Goal: Navigation & Orientation: Find specific page/section

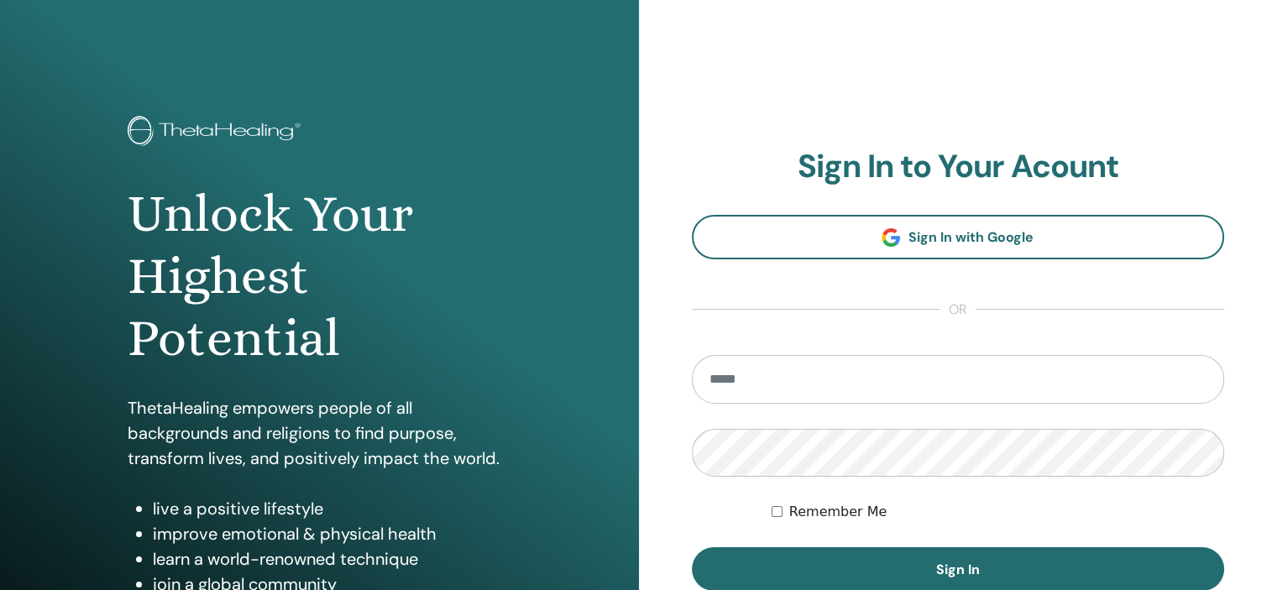
click at [786, 385] on input "email" at bounding box center [958, 379] width 533 height 49
type input "**********"
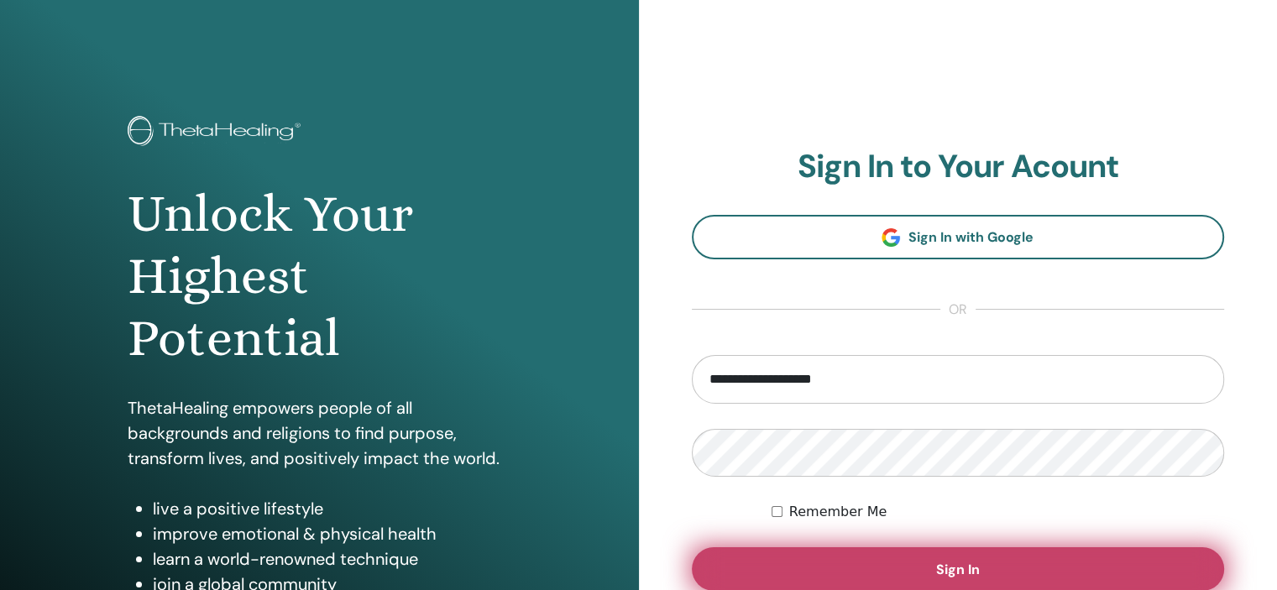
click at [806, 561] on button "Sign In" at bounding box center [958, 569] width 533 height 44
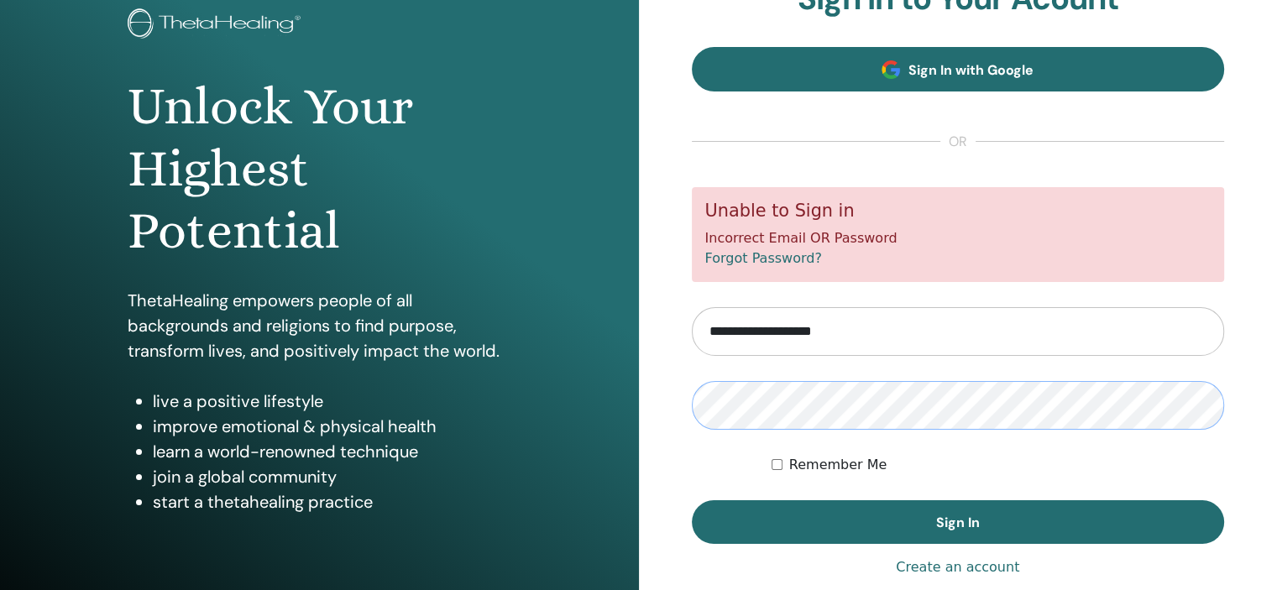
scroll to position [108, 0]
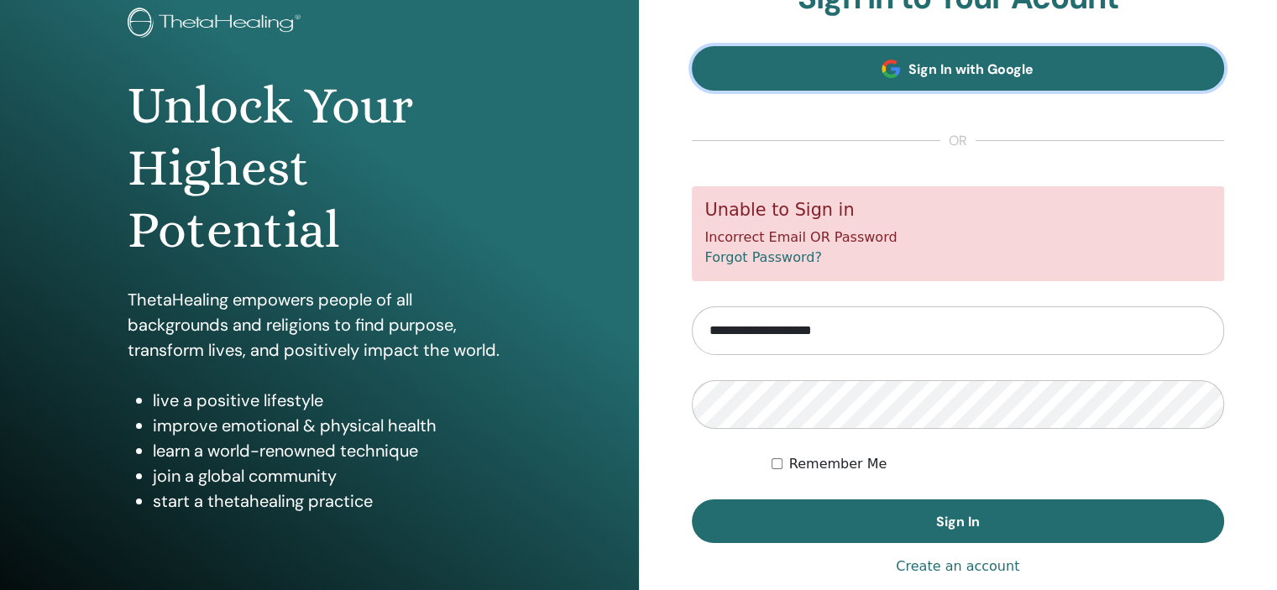
click at [1117, 56] on link "Sign In with Google" at bounding box center [958, 68] width 533 height 44
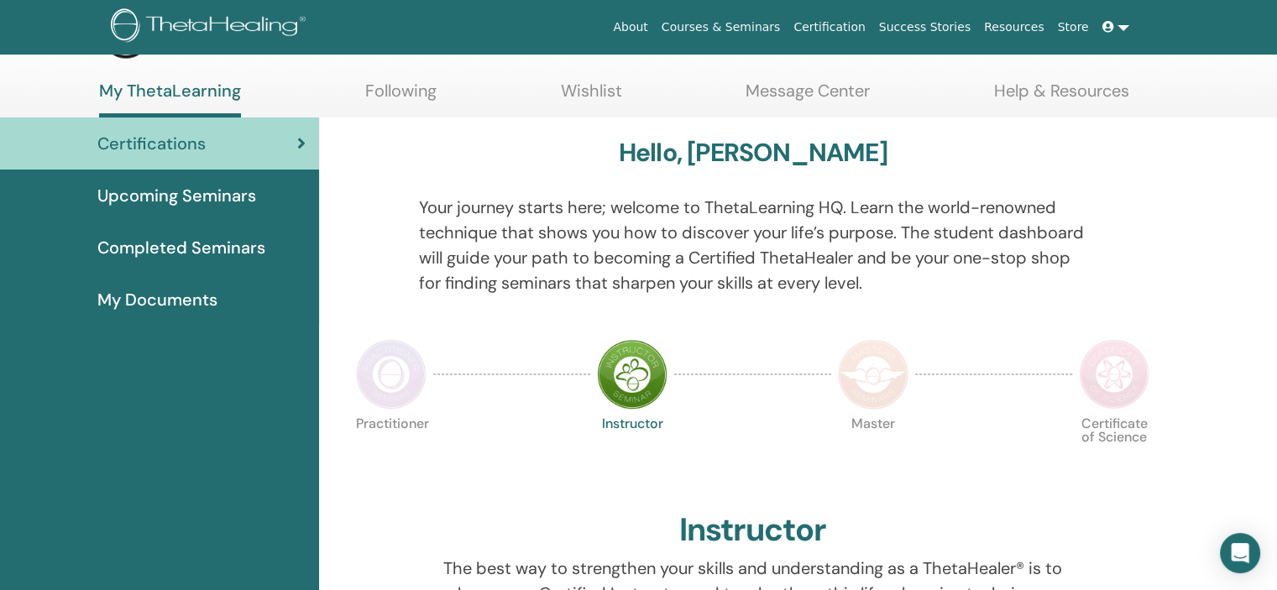
scroll to position [65, 0]
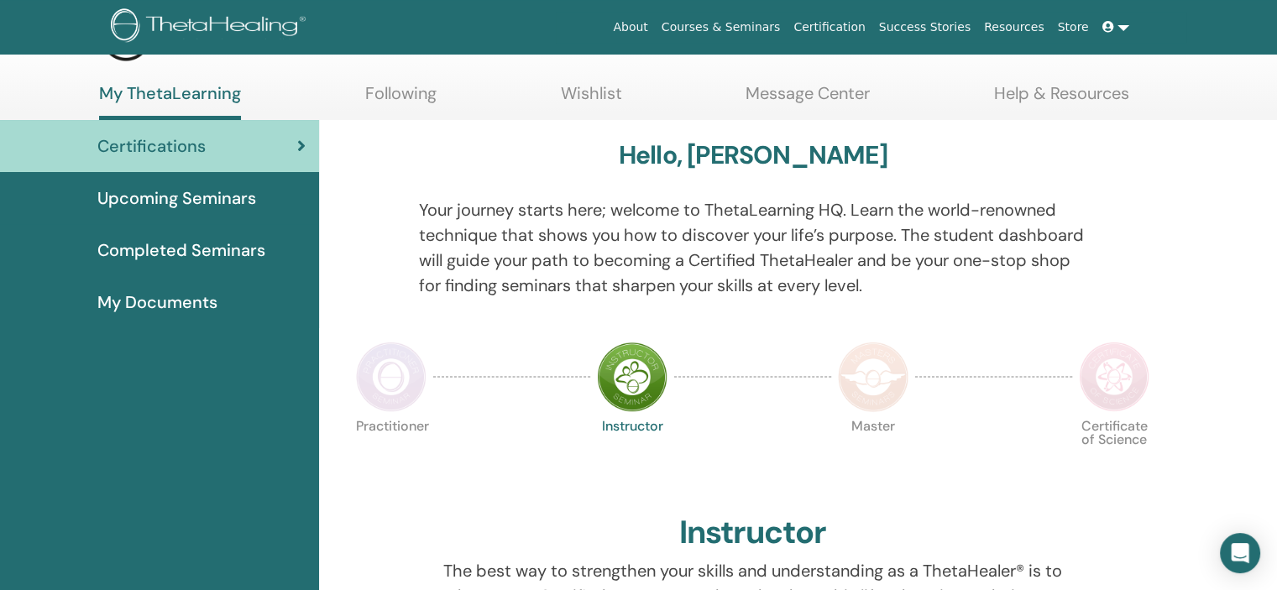
click at [211, 242] on span "Completed Seminars" at bounding box center [181, 250] width 168 height 25
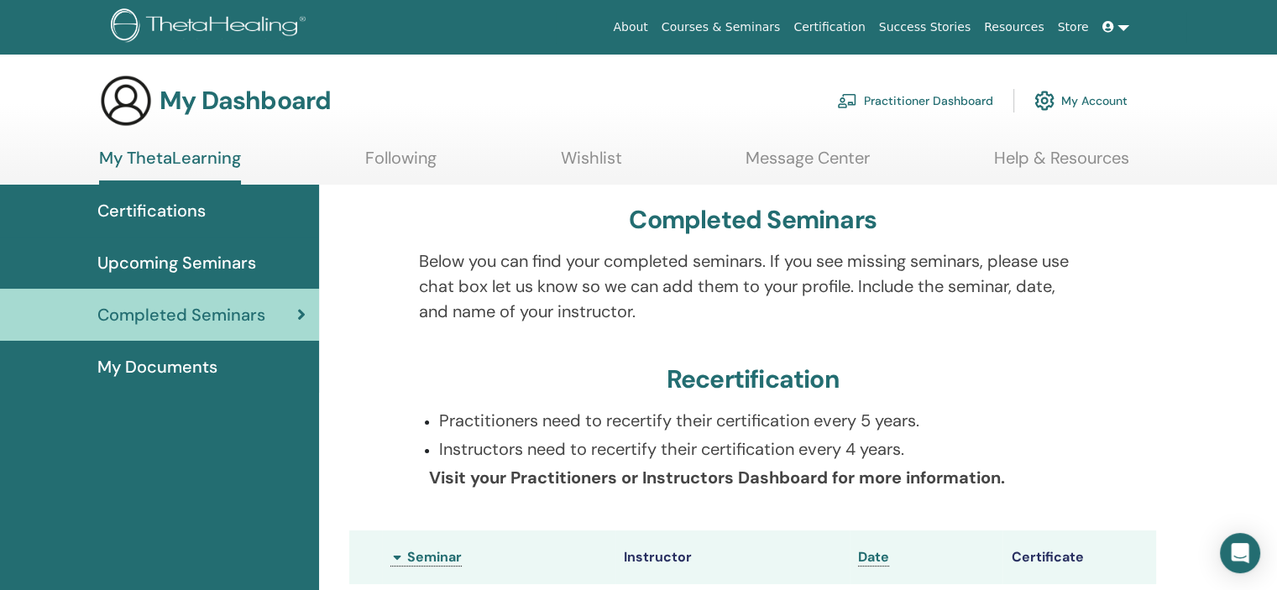
click at [226, 262] on span "Upcoming Seminars" at bounding box center [176, 262] width 159 height 25
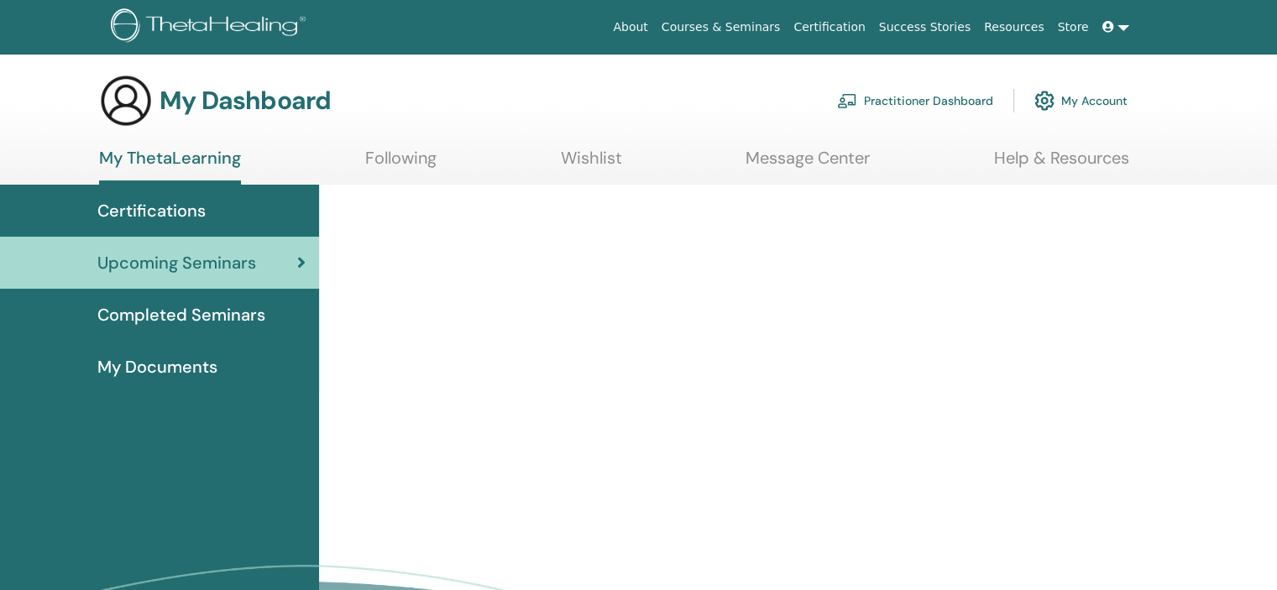
click at [226, 261] on span "Upcoming Seminars" at bounding box center [176, 262] width 159 height 25
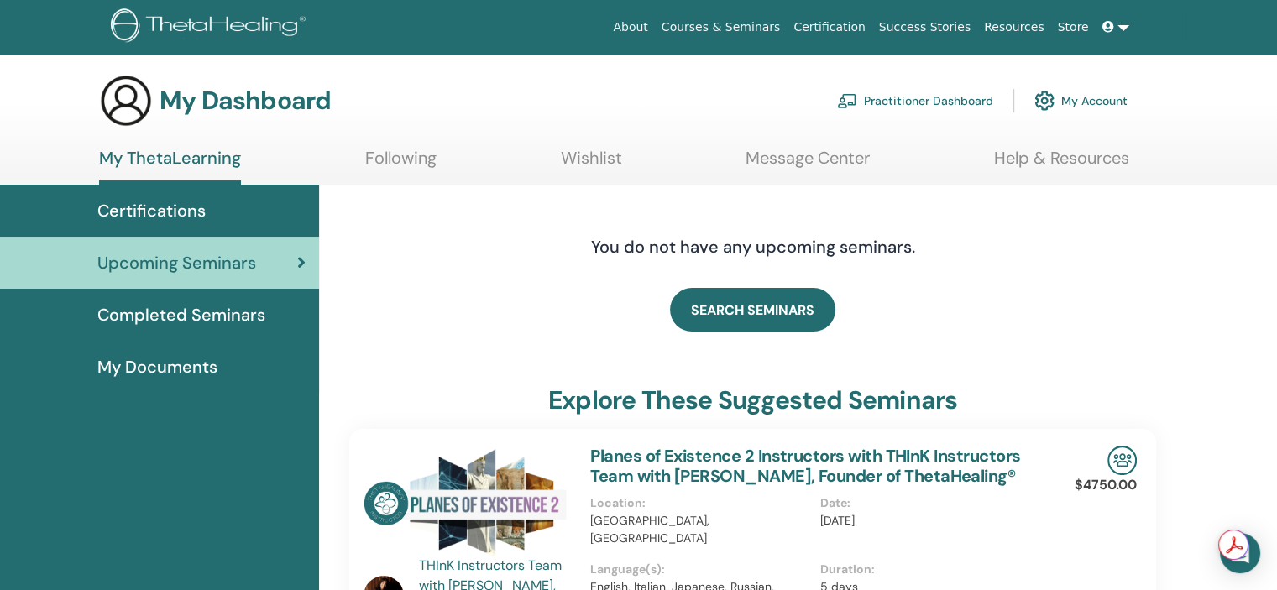
click at [416, 157] on link "Following" at bounding box center [400, 164] width 71 height 33
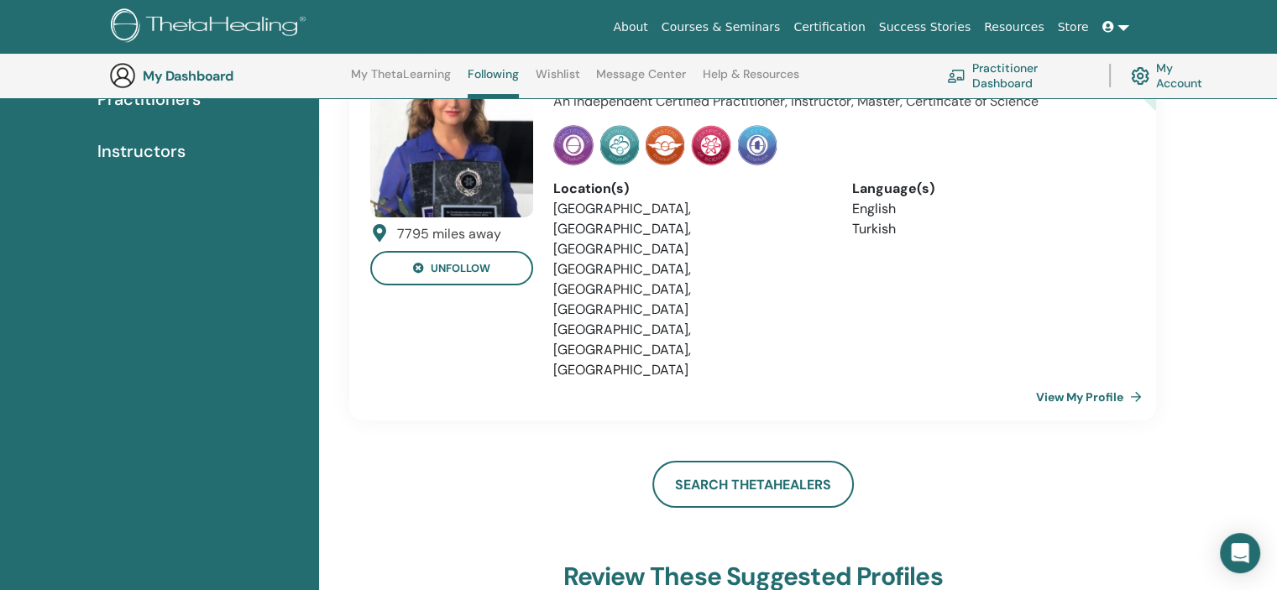
scroll to position [177, 0]
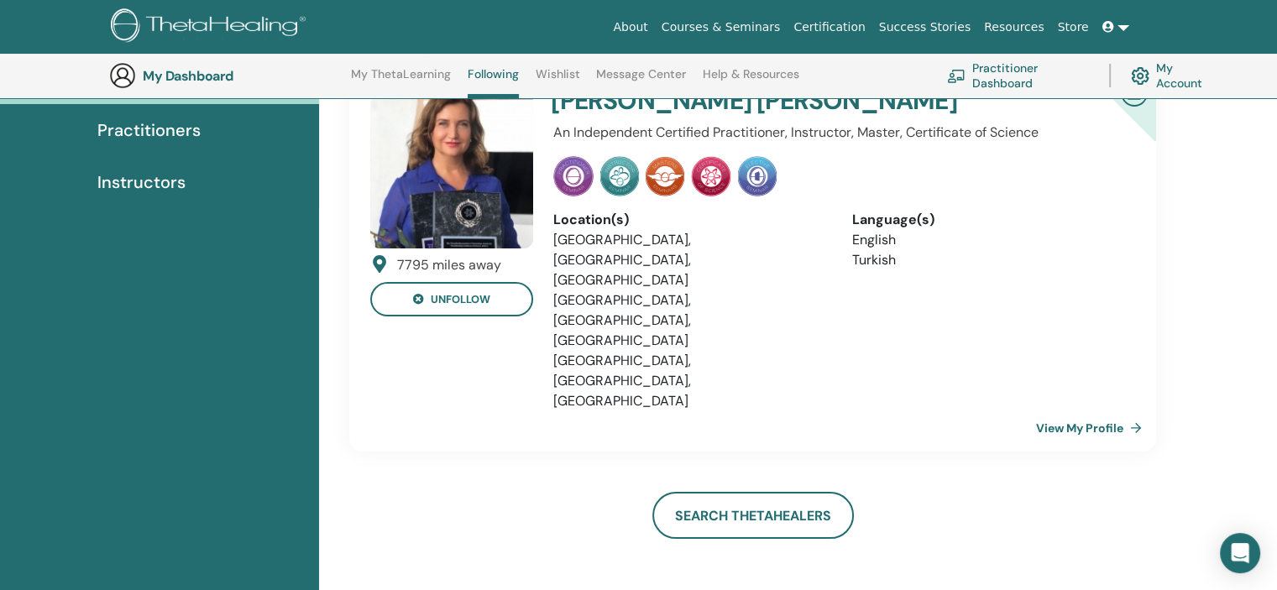
click at [1149, 75] on link "My Account" at bounding box center [1173, 75] width 85 height 37
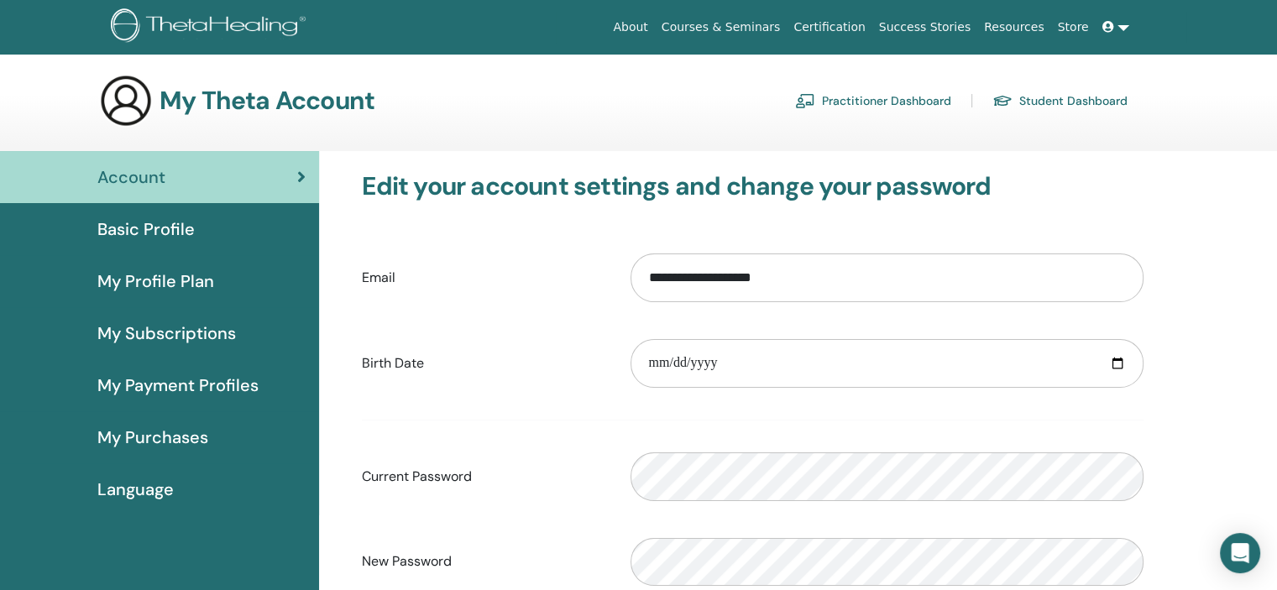
click at [228, 333] on span "My Subscriptions" at bounding box center [166, 333] width 139 height 25
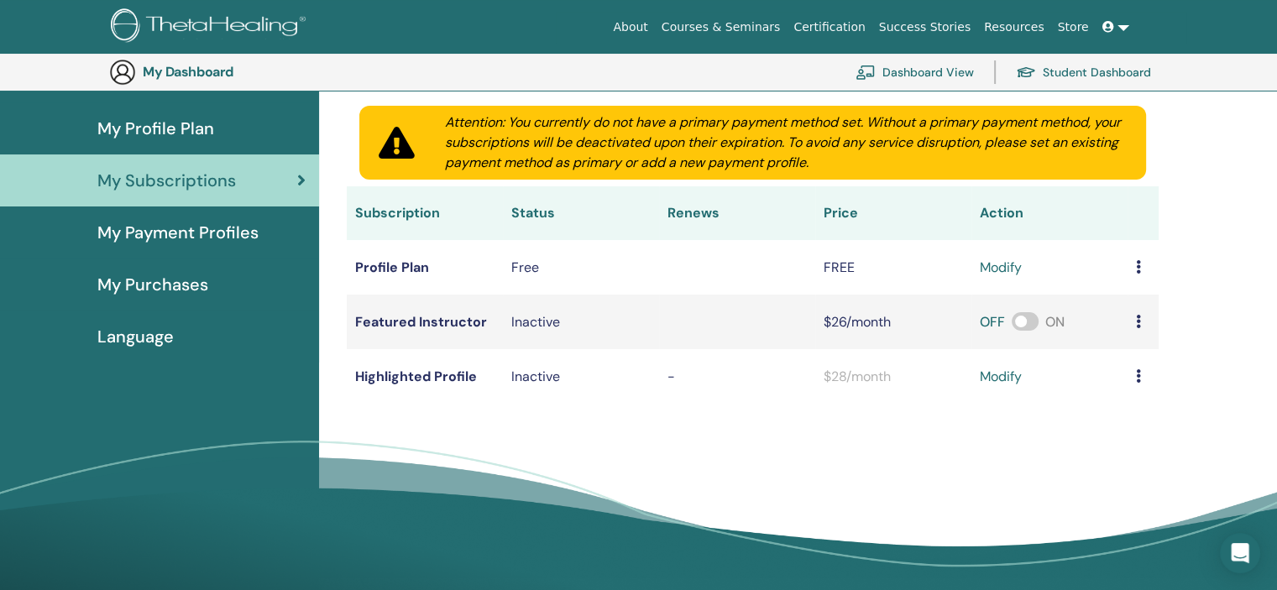
scroll to position [191, 0]
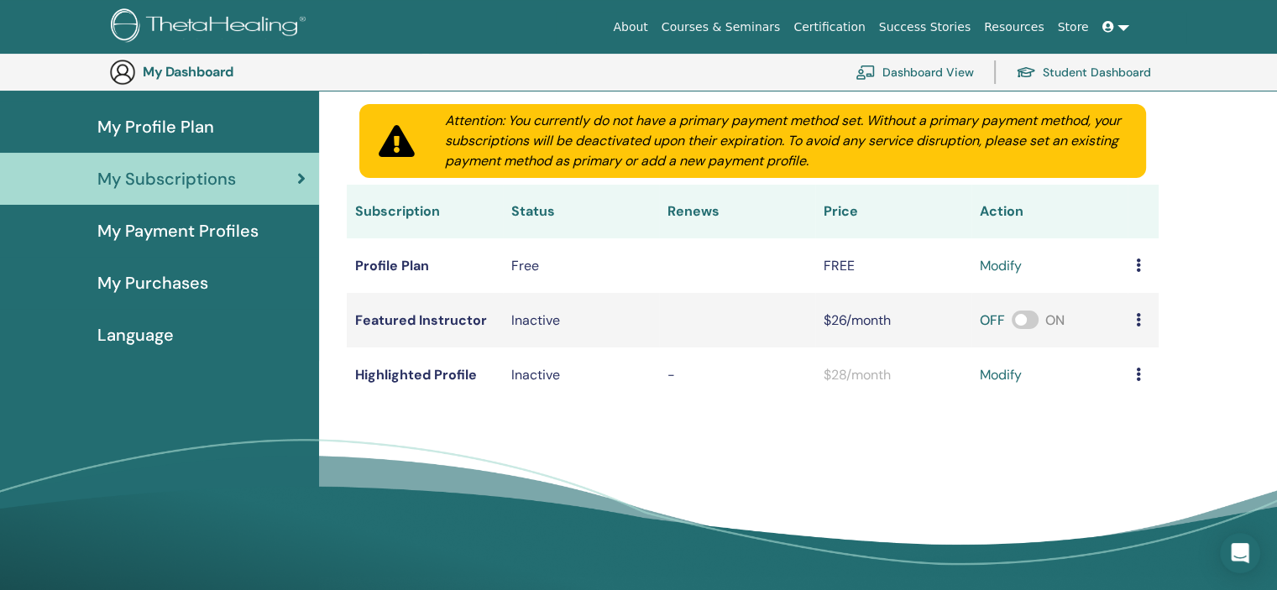
click at [196, 278] on span "My Purchases" at bounding box center [152, 282] width 111 height 25
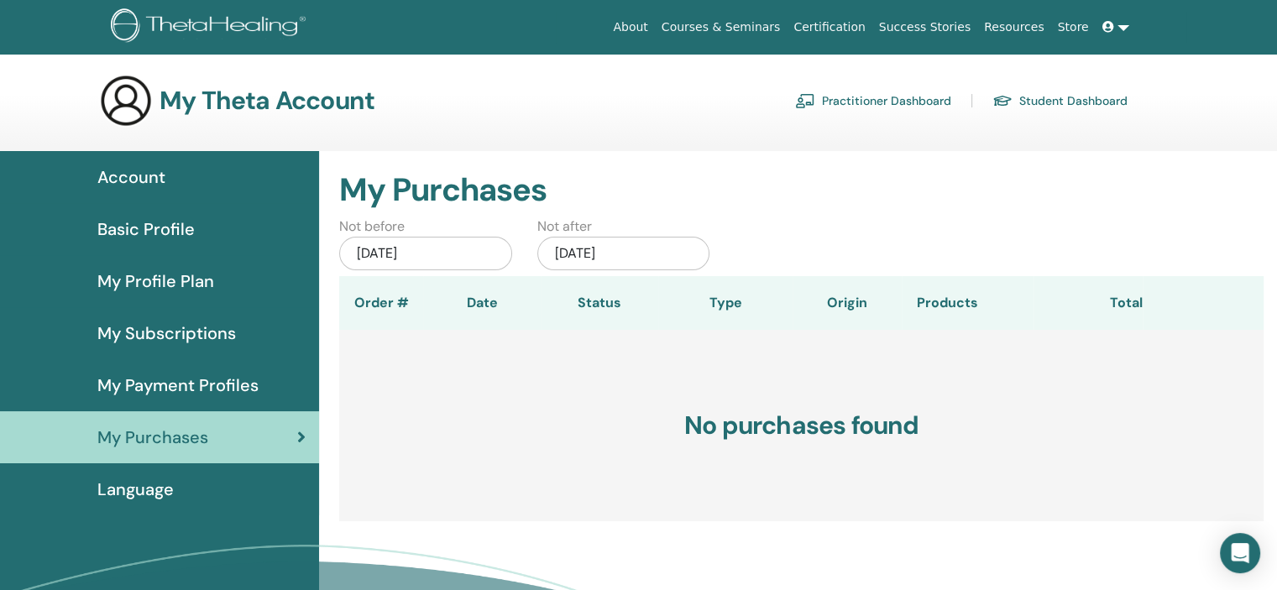
click at [1073, 102] on link "Student Dashboard" at bounding box center [1059, 100] width 135 height 27
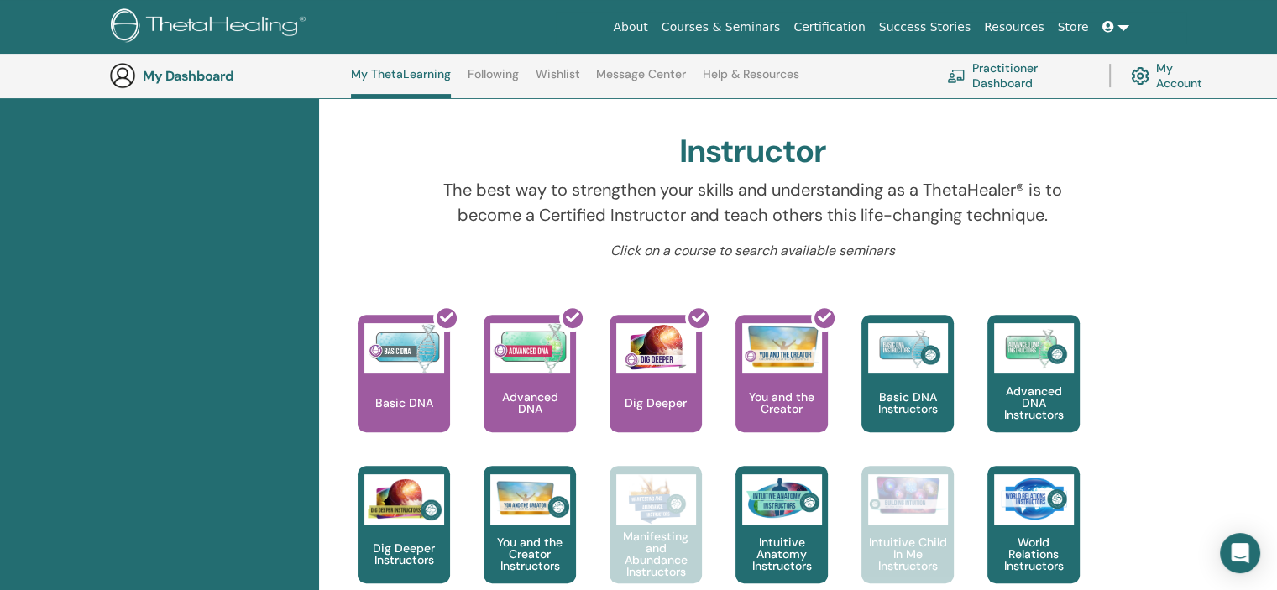
scroll to position [512, 0]
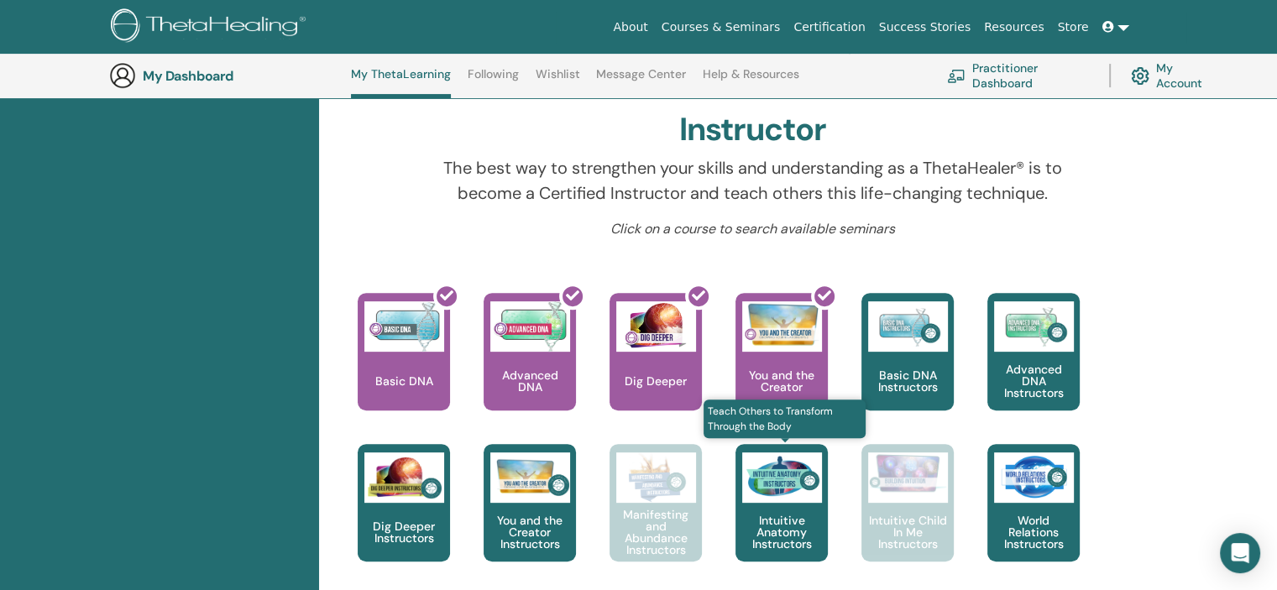
click at [788, 522] on p "Intuitive Anatomy Instructors" at bounding box center [781, 532] width 92 height 35
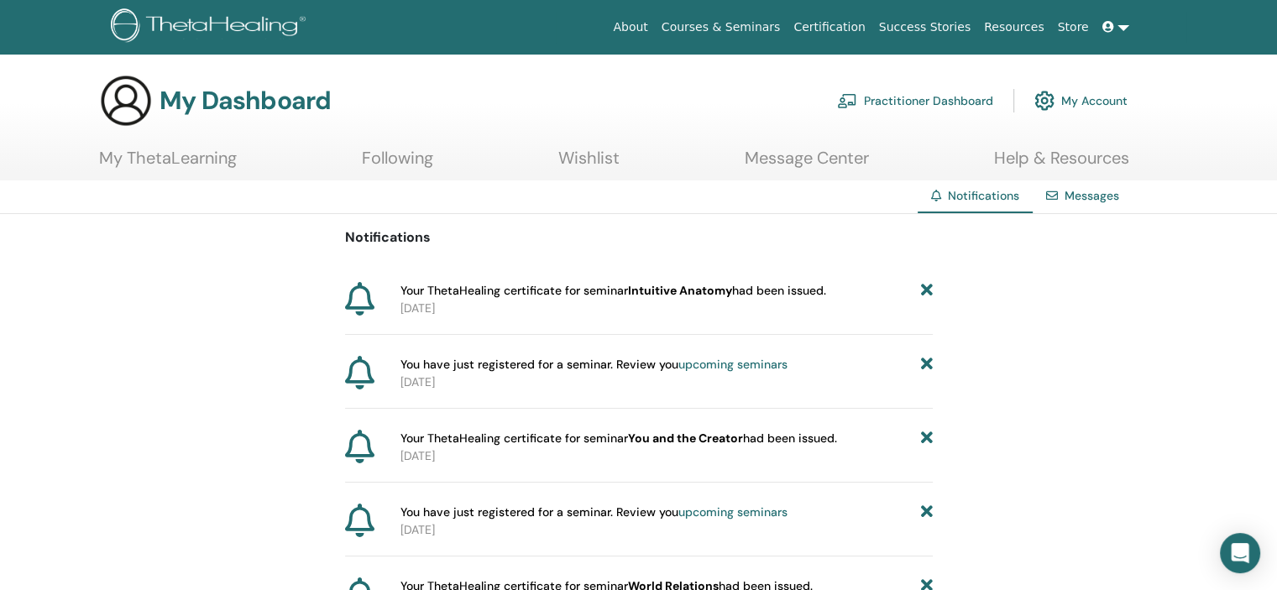
click at [765, 29] on link "Courses & Seminars" at bounding box center [721, 27] width 133 height 31
